Goal: Information Seeking & Learning: Learn about a topic

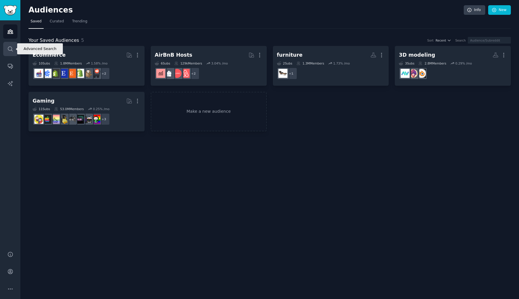
click at [9, 51] on icon "Sidebar" at bounding box center [10, 49] width 6 height 6
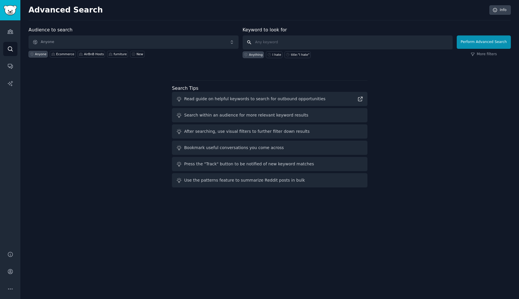
click at [272, 41] on input "text" at bounding box center [347, 42] width 210 height 14
type input "s"
type input ""normal map""
click at [482, 38] on button "Perform Advanced Search" at bounding box center [483, 41] width 54 height 13
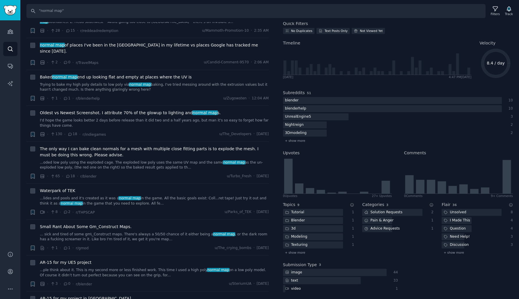
scroll to position [144, 0]
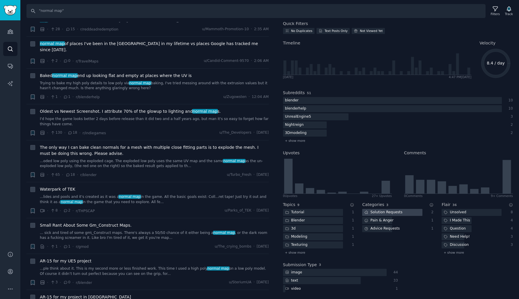
click at [388, 214] on div "Solution Requests" at bounding box center [383, 212] width 42 height 7
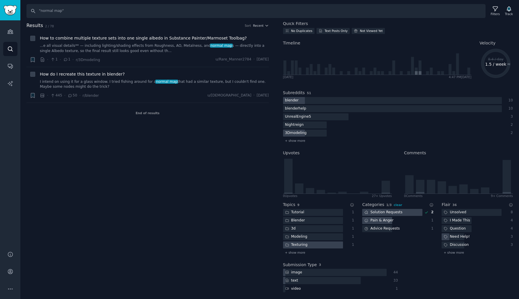
click at [381, 220] on div "Pain & Anger" at bounding box center [378, 220] width 33 height 7
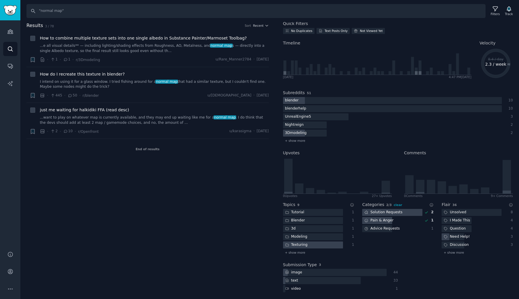
click at [385, 213] on div "Solution Requests" at bounding box center [383, 212] width 42 height 7
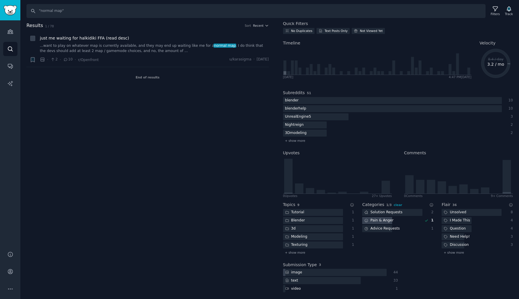
click at [384, 220] on div "Pain & Anger" at bounding box center [378, 220] width 33 height 7
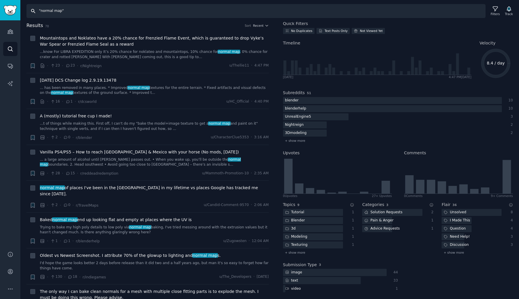
click at [151, 12] on input ""normal map"" at bounding box center [255, 11] width 459 height 14
type input ""seamless texture""
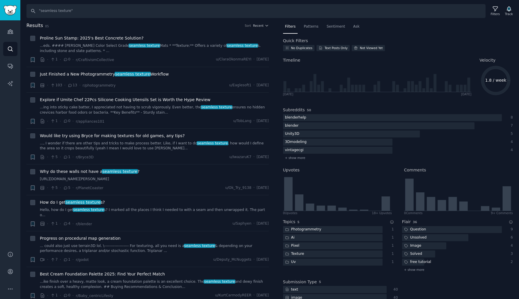
click at [12, 8] on img "Sidebar" at bounding box center [9, 10] width 13 height 10
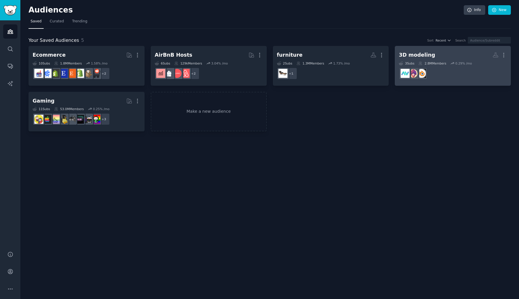
click at [410, 54] on div "3D modeling" at bounding box center [417, 54] width 36 height 7
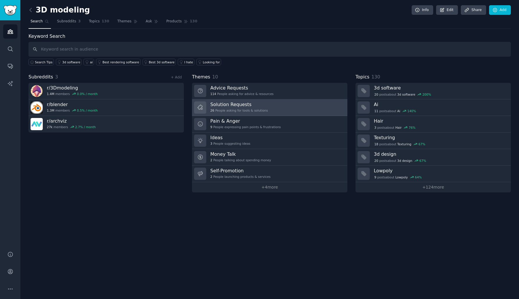
click at [234, 104] on h3 "Solution Requests" at bounding box center [239, 104] width 58 height 6
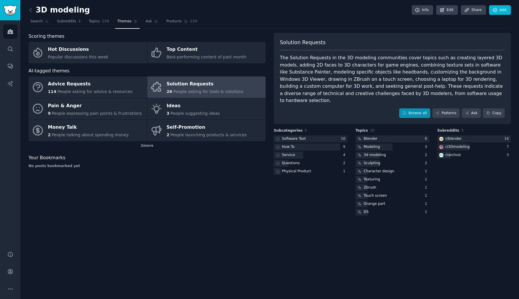
click at [421, 108] on link "Browse all" at bounding box center [414, 113] width 31 height 10
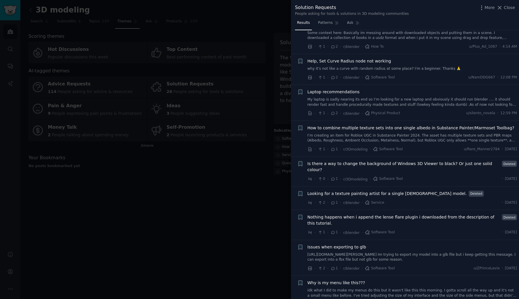
scroll to position [558, 0]
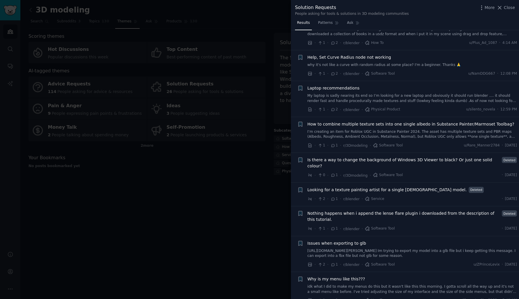
click at [205, 229] on div at bounding box center [259, 149] width 519 height 299
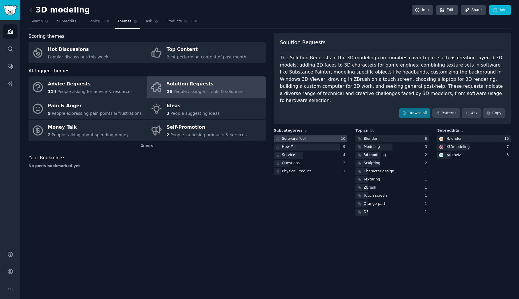
click at [298, 136] on div "Software Tool" at bounding box center [294, 138] width 24 height 5
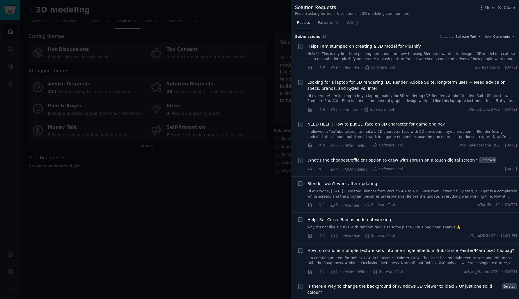
click at [258, 181] on div at bounding box center [259, 149] width 519 height 299
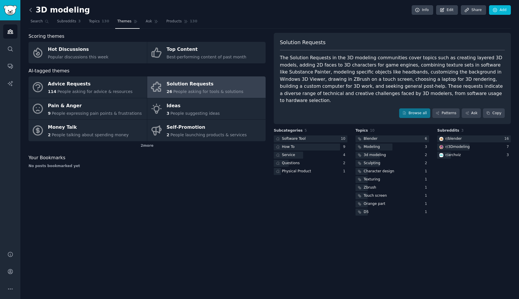
click at [33, 10] on icon at bounding box center [31, 10] width 6 height 6
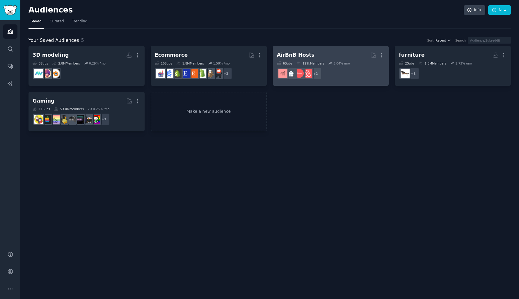
click at [308, 56] on div "AirBnB Hosts" at bounding box center [296, 54] width 38 height 7
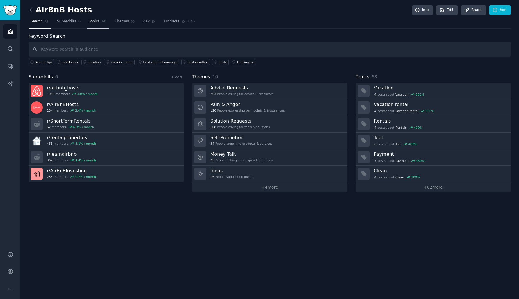
click at [98, 22] on span "Topics" at bounding box center [94, 21] width 11 height 5
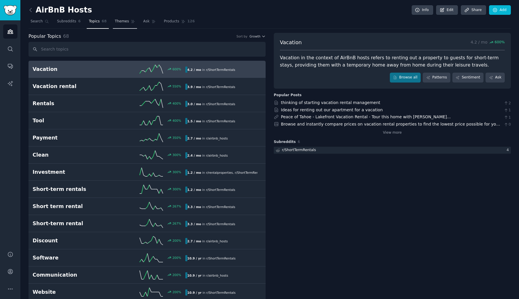
click at [118, 22] on span "Themes" at bounding box center [122, 21] width 14 height 5
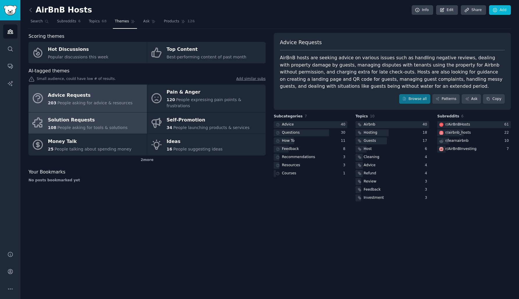
click at [99, 115] on div "Solution Requests" at bounding box center [88, 119] width 80 height 9
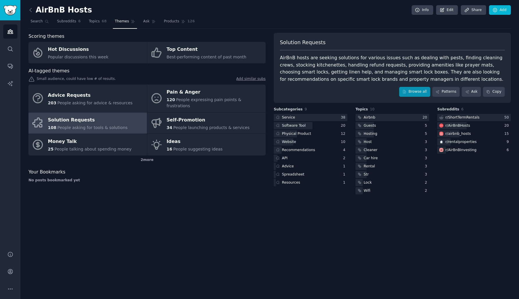
click at [416, 92] on link "Browse all" at bounding box center [414, 92] width 31 height 10
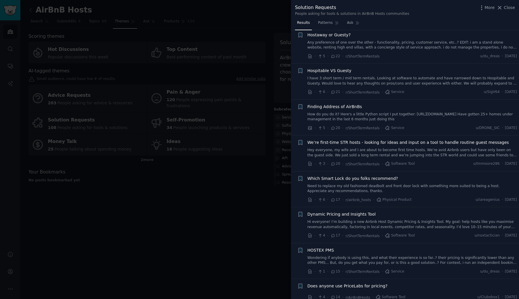
scroll to position [412, 0]
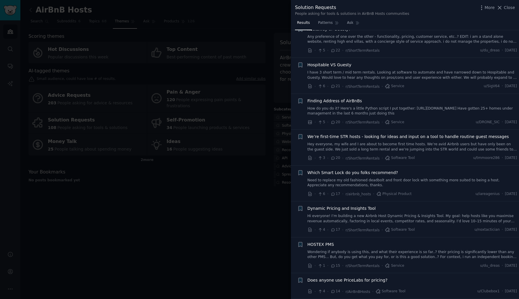
click at [336, 63] on span "Hospitable VS Guesty" at bounding box center [329, 65] width 44 height 6
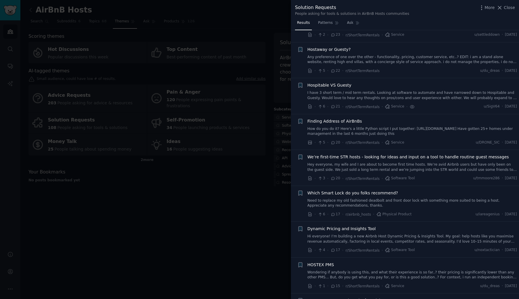
scroll to position [390, 0]
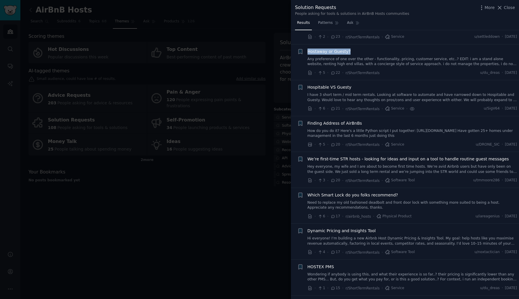
click at [327, 57] on link "Any preference of one over the other - functionality, pricing, customer service…" at bounding box center [412, 62] width 210 height 10
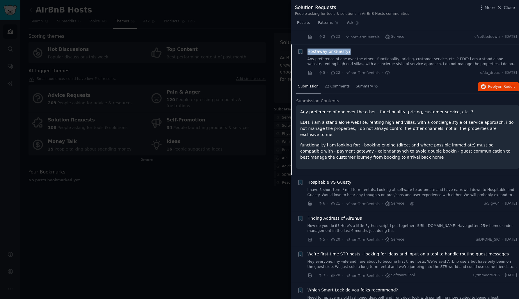
scroll to position [401, 0]
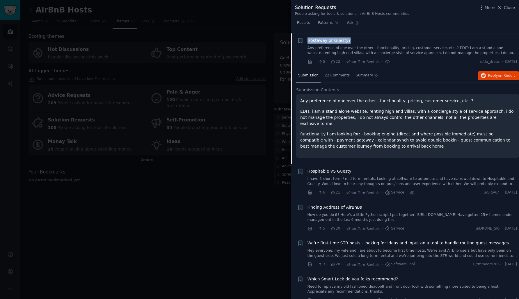
click at [338, 40] on span "Hostaway or Guesty?" at bounding box center [328, 41] width 43 height 6
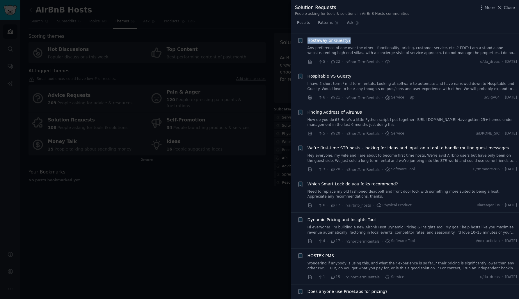
scroll to position [401, 0]
click at [336, 74] on span "Hospitable VS Guesty" at bounding box center [329, 77] width 44 height 6
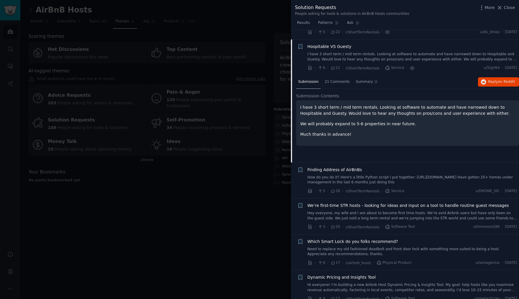
scroll to position [429, 0]
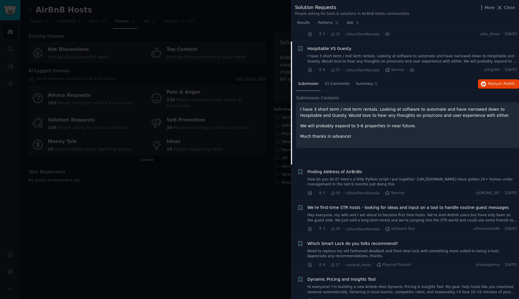
click at [331, 46] on span "Hospitable VS Guesty" at bounding box center [329, 49] width 44 height 6
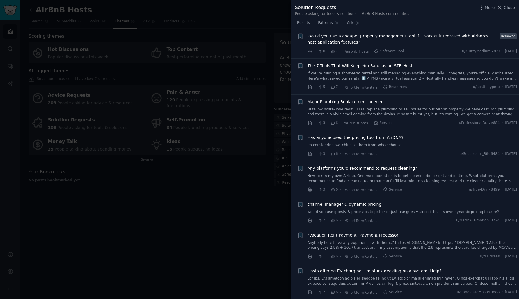
scroll to position [1244, 0]
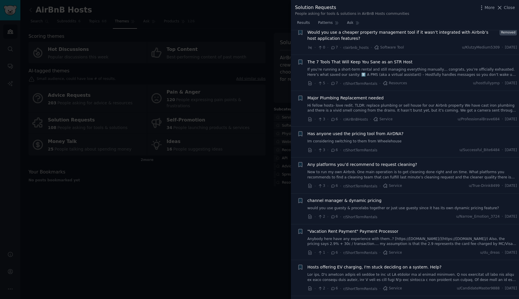
click at [245, 185] on div at bounding box center [259, 149] width 519 height 299
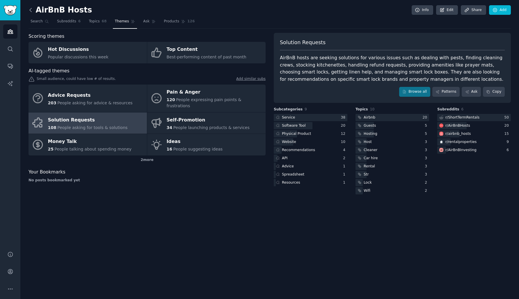
click at [30, 10] on icon at bounding box center [31, 10] width 6 height 6
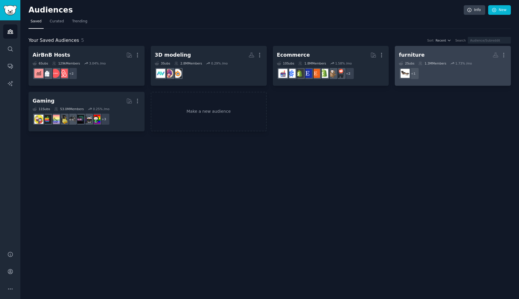
click at [412, 51] on div "furniture" at bounding box center [412, 54] width 26 height 7
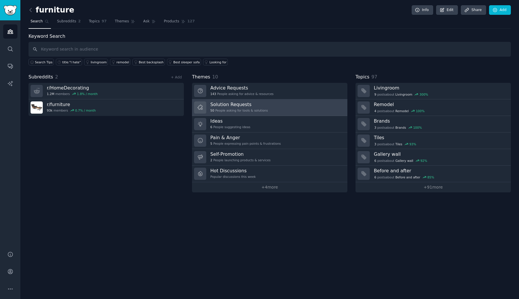
click at [230, 106] on h3 "Solution Requests" at bounding box center [239, 104] width 58 height 6
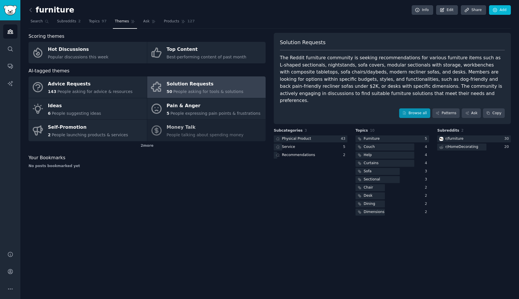
click at [421, 108] on link "Browse all" at bounding box center [414, 113] width 31 height 10
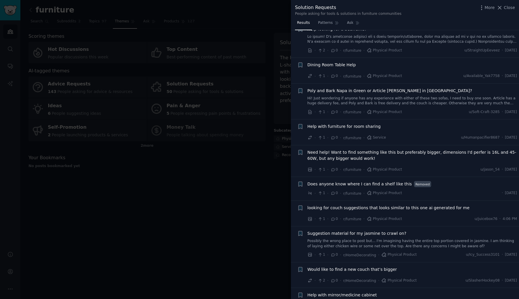
scroll to position [1300, 0]
click at [250, 190] on div at bounding box center [259, 149] width 519 height 299
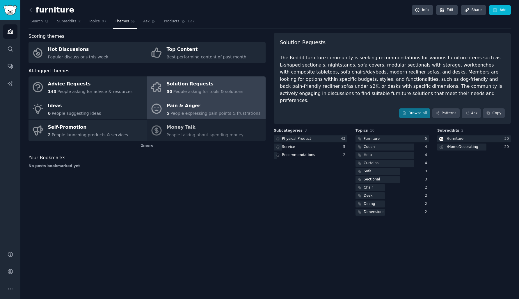
click at [188, 110] on div "5 People expressing pain points & frustrations" at bounding box center [214, 113] width 94 height 6
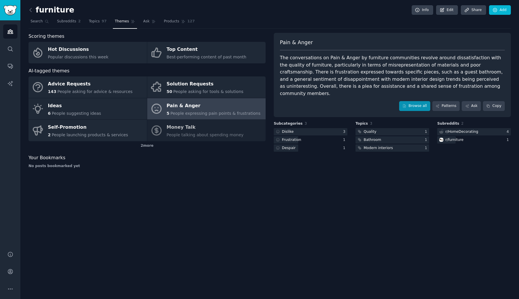
click at [413, 101] on link "Browse all" at bounding box center [414, 106] width 31 height 10
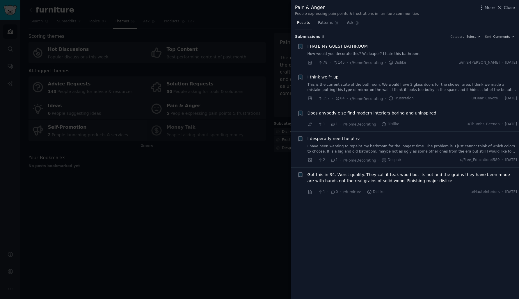
click at [246, 191] on div at bounding box center [259, 149] width 519 height 299
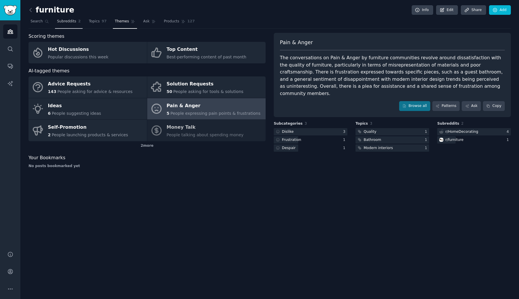
click at [55, 20] on link "Subreddits 2" at bounding box center [69, 23] width 28 height 12
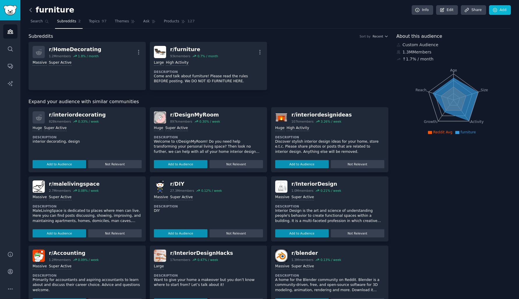
click at [29, 11] on icon at bounding box center [31, 10] width 6 height 6
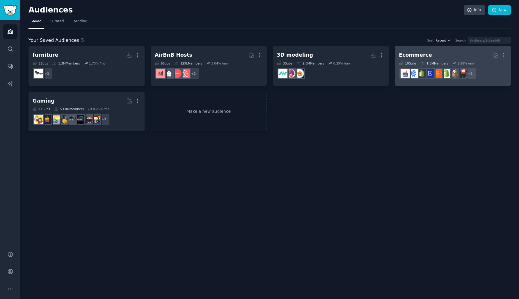
click at [428, 51] on h2 "Ecommerce More" at bounding box center [453, 55] width 108 height 10
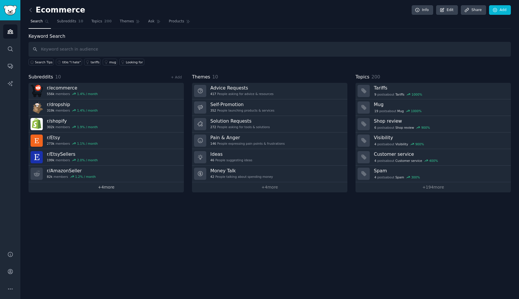
click at [109, 186] on link "+ 4 more" at bounding box center [105, 187] width 155 height 10
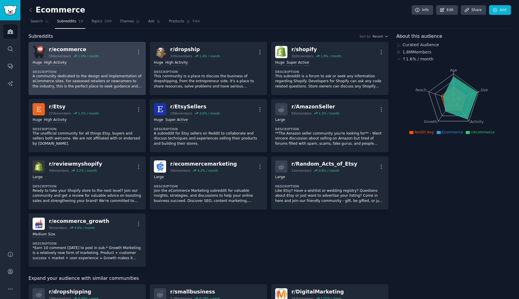
click at [84, 46] on div "r/ ecommerce" at bounding box center [74, 49] width 50 height 7
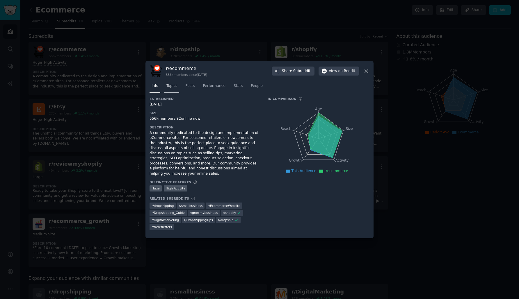
click at [176, 86] on span "Topics" at bounding box center [171, 85] width 11 height 5
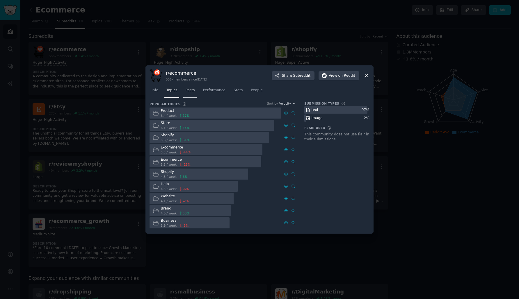
click at [190, 92] on span "Posts" at bounding box center [189, 90] width 9 height 5
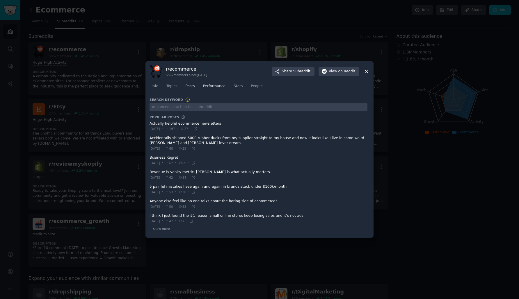
click at [216, 92] on link "Performance" at bounding box center [214, 88] width 27 height 12
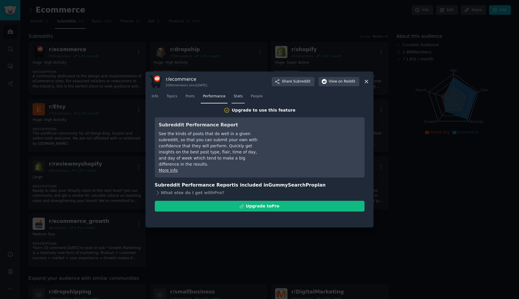
click at [238, 99] on link "Stats" at bounding box center [237, 98] width 13 height 12
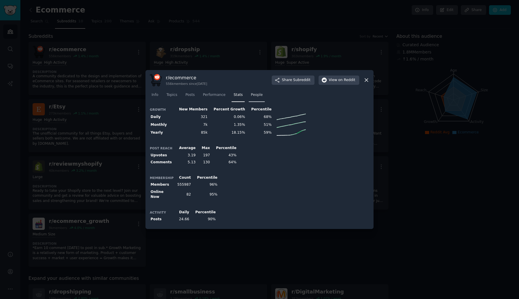
click at [252, 99] on link "People" at bounding box center [257, 96] width 16 height 12
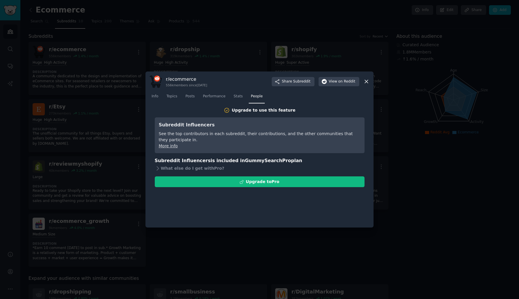
click at [254, 55] on div at bounding box center [259, 149] width 519 height 299
